Goal: Task Accomplishment & Management: Use online tool/utility

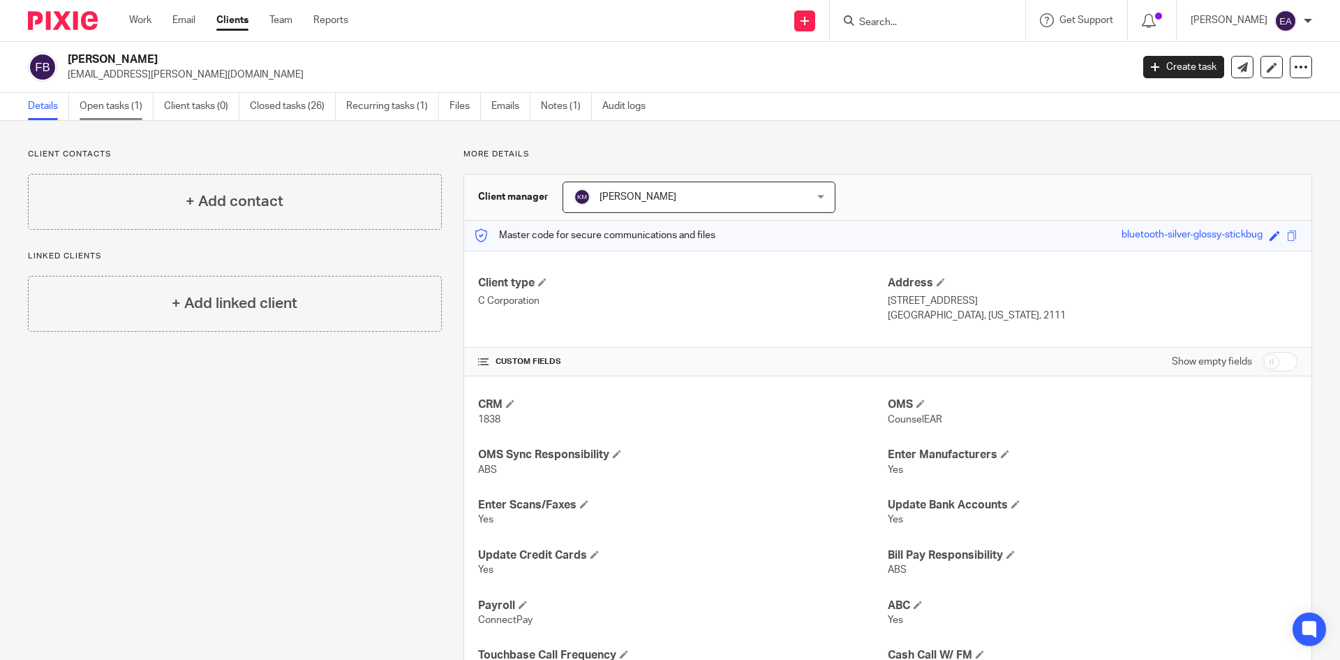
click at [95, 105] on link "Open tasks (1)" at bounding box center [117, 106] width 74 height 27
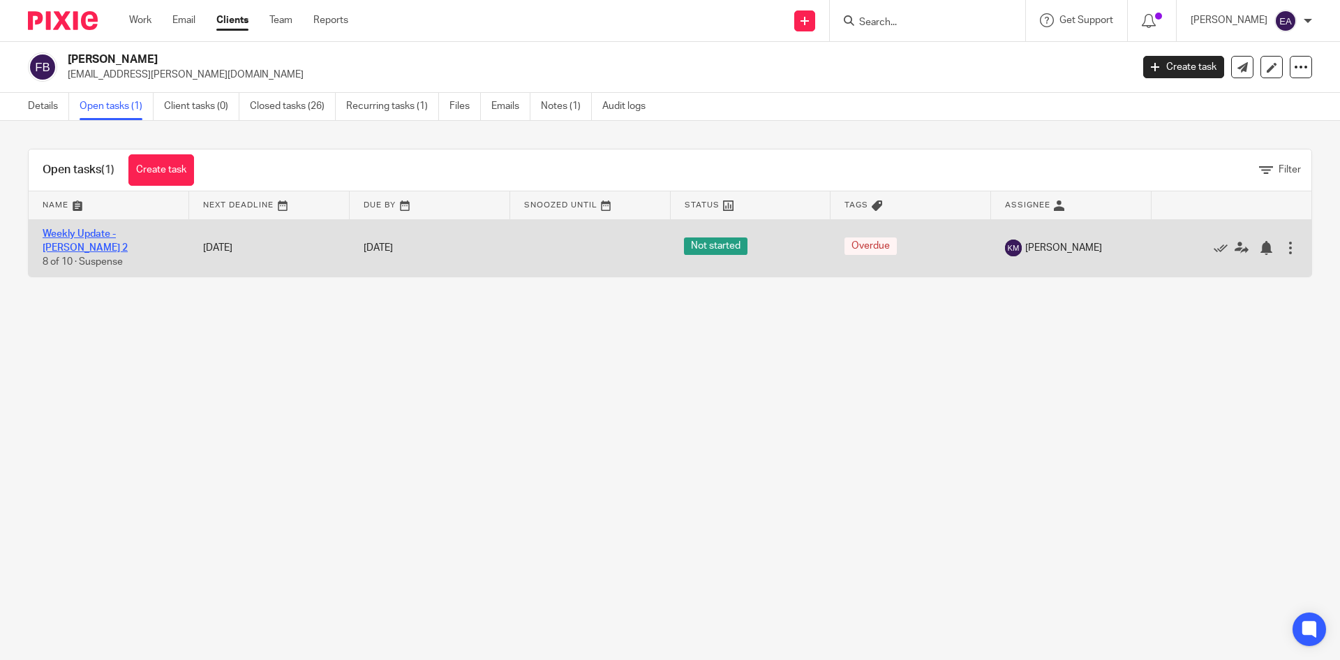
click at [113, 242] on link "Weekly Update - [PERSON_NAME] 2" at bounding box center [85, 241] width 85 height 24
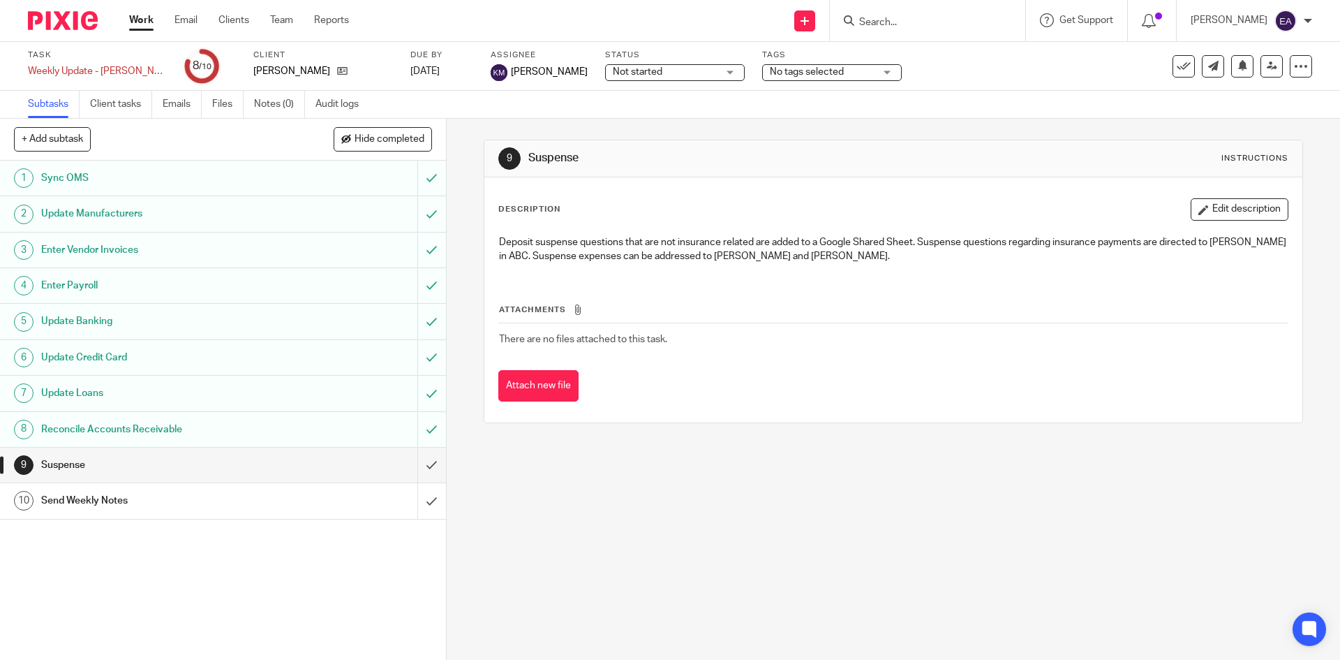
click at [154, 221] on h1 "Update Manufacturers" at bounding box center [162, 213] width 242 height 21
